Goal: Find specific page/section: Find specific page/section

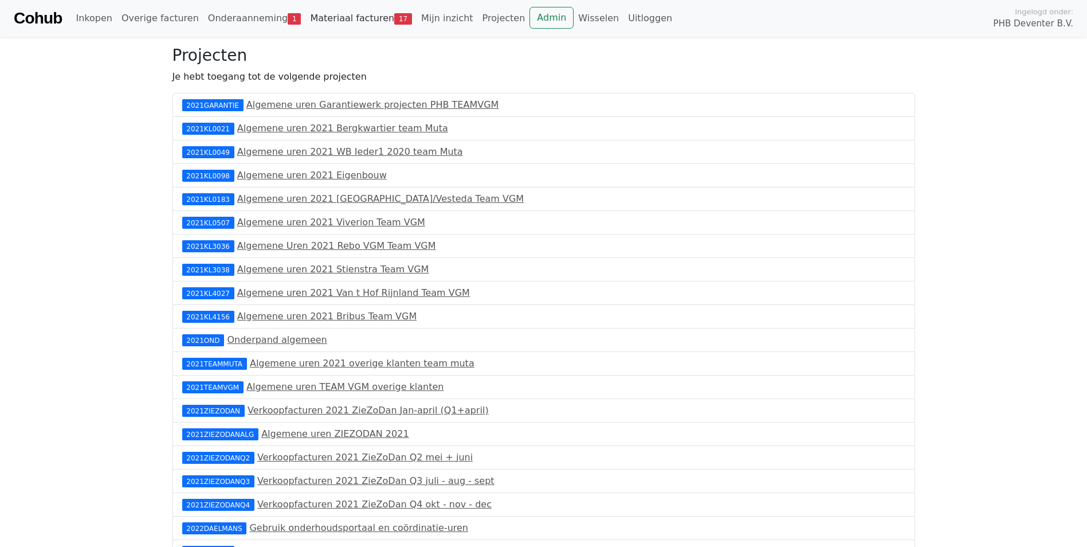
click at [330, 18] on link "Materiaal facturen 17" at bounding box center [360, 18] width 111 height 23
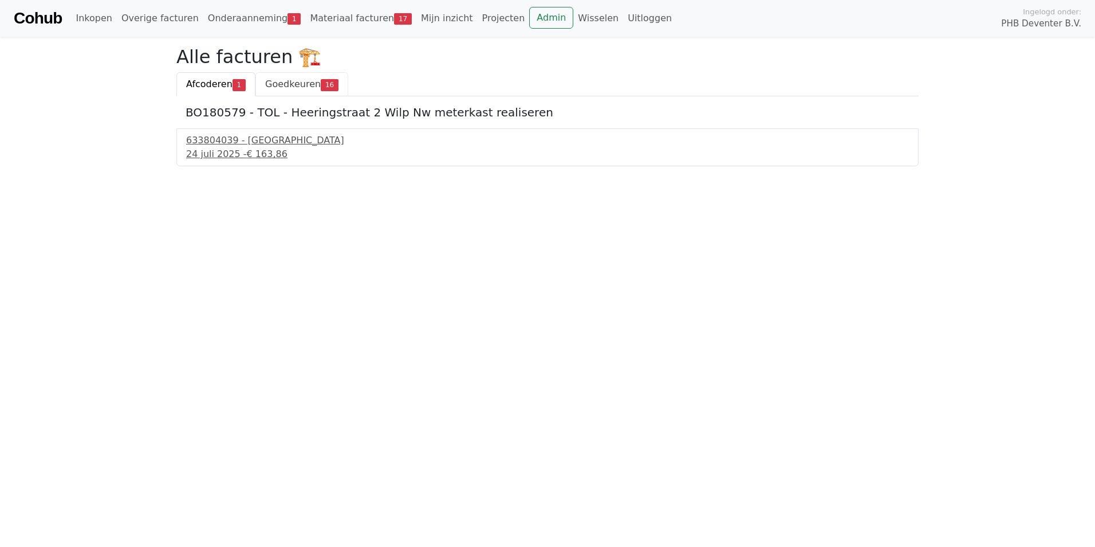
click at [301, 82] on span "Goedkeuren" at bounding box center [293, 83] width 56 height 11
